Goal: Check status

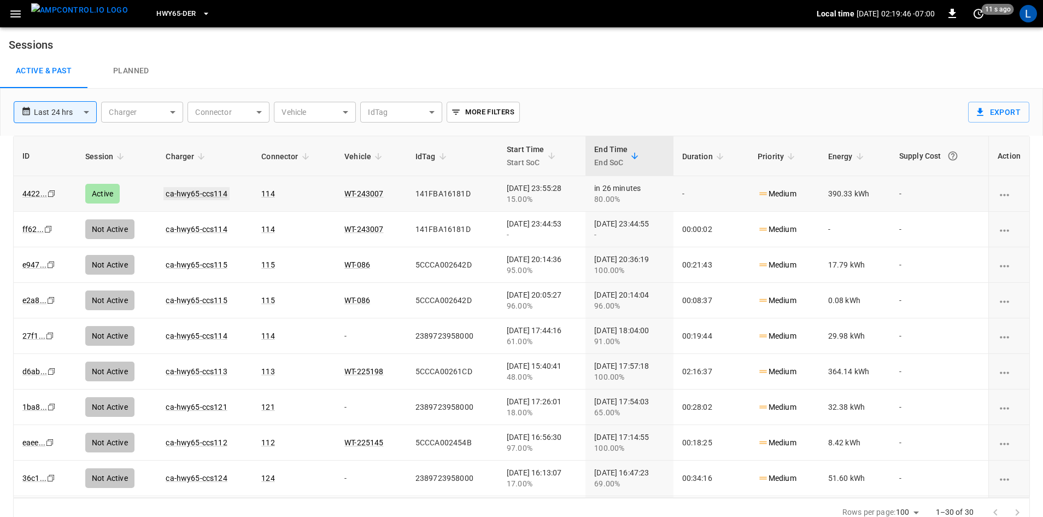
click at [203, 191] on link "ca-hwy65-ccs114" at bounding box center [196, 193] width 66 height 13
